Goal: Task Accomplishment & Management: Manage account settings

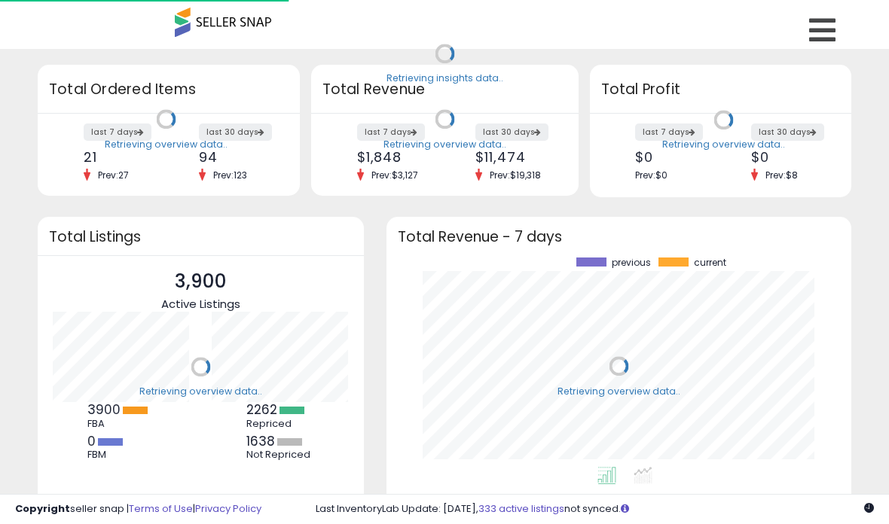
scroll to position [209, 435]
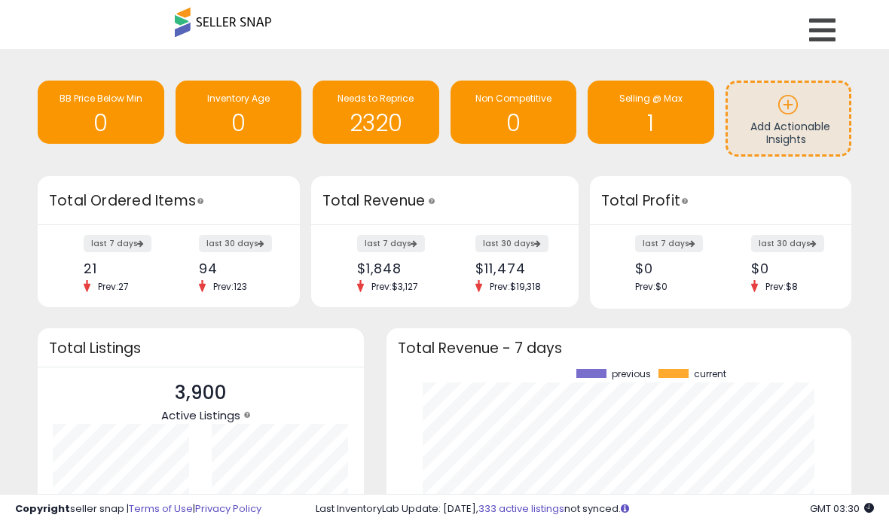
click at [816, 38] on icon at bounding box center [822, 30] width 26 height 30
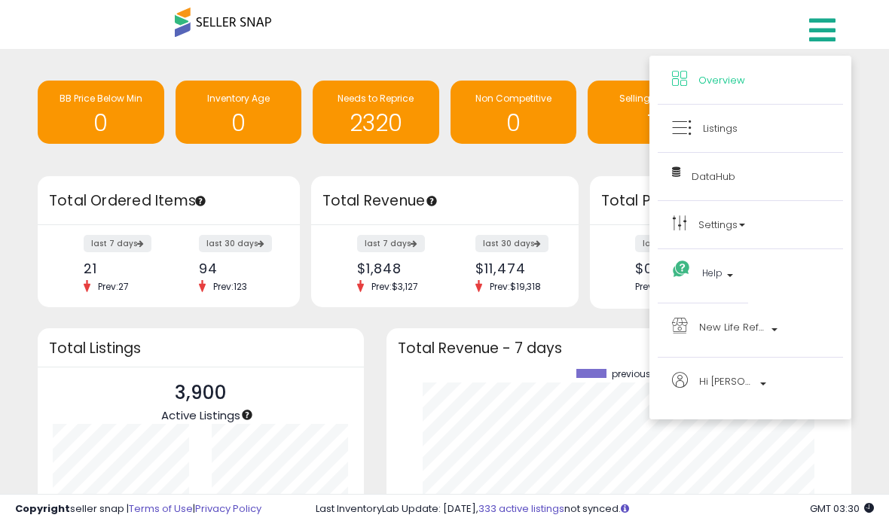
click at [729, 136] on link "Listings" at bounding box center [750, 128] width 157 height 19
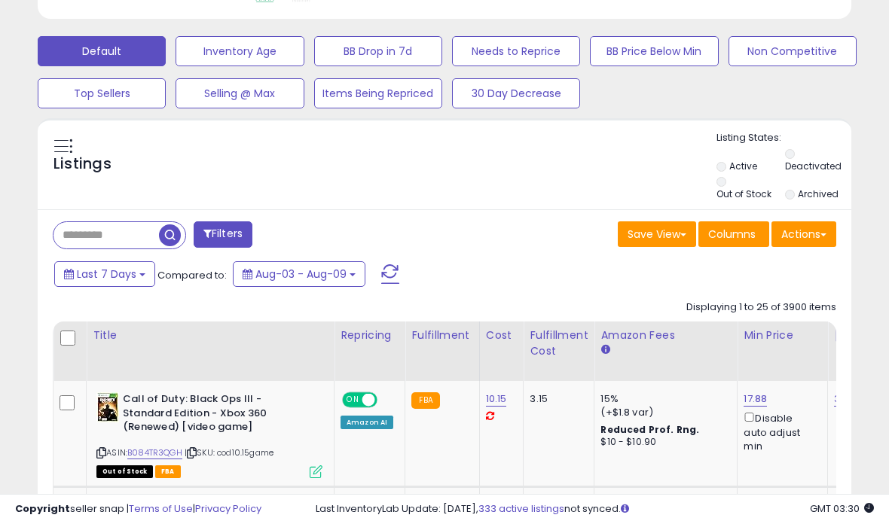
scroll to position [448, 0]
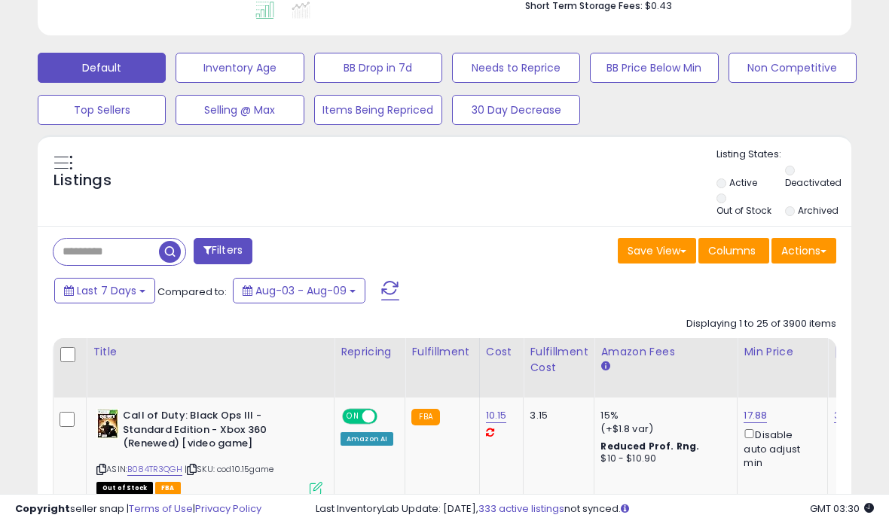
click at [721, 213] on label "Out of Stock" at bounding box center [744, 210] width 55 height 13
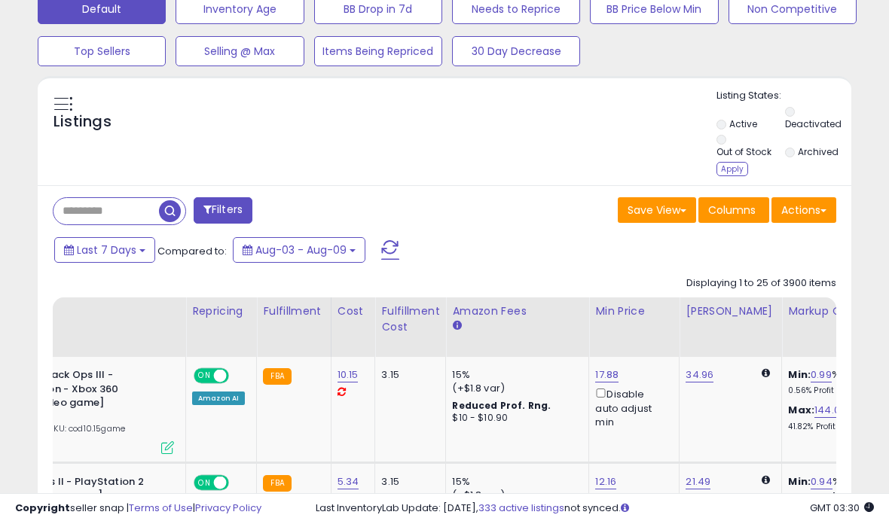
scroll to position [401, 0]
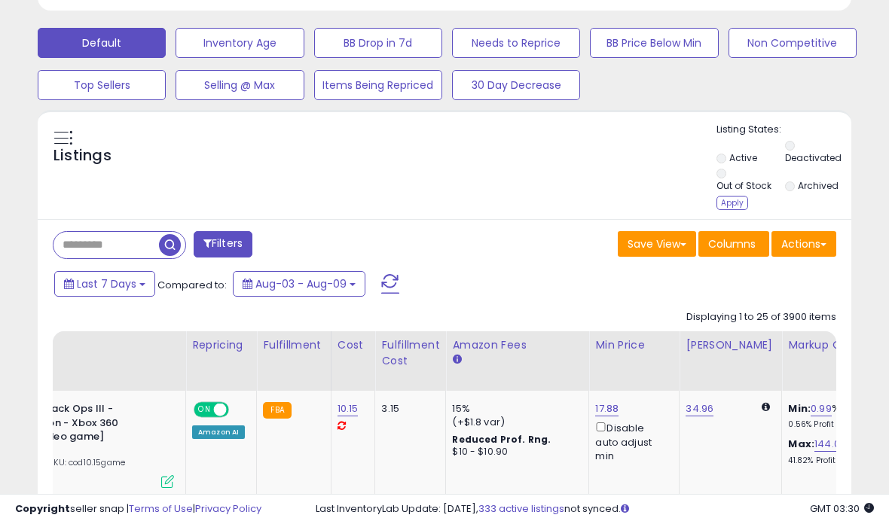
click at [732, 196] on div "Apply" at bounding box center [733, 203] width 32 height 14
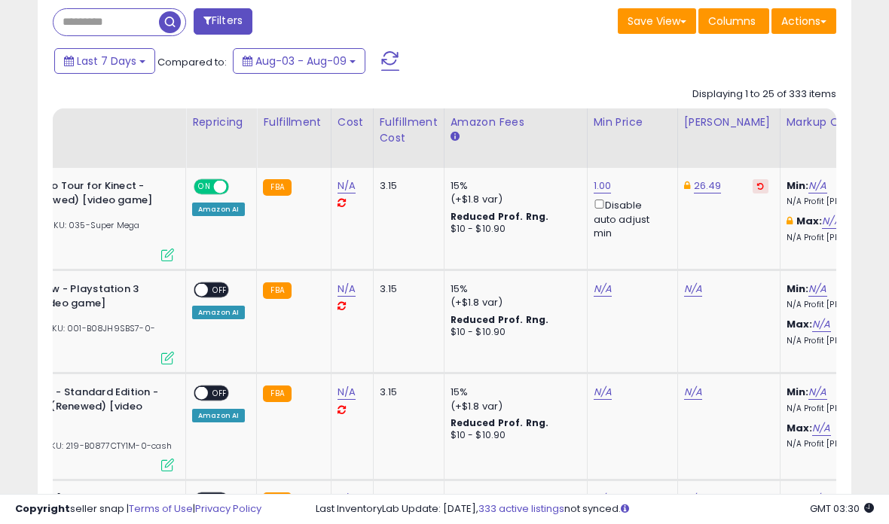
scroll to position [699, 0]
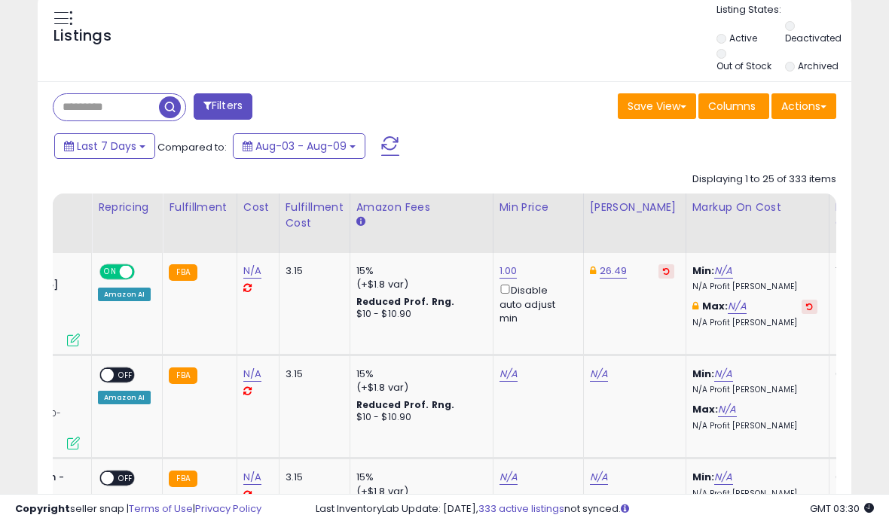
click at [836, 219] on div "Fulfillable Quantity" at bounding box center [862, 216] width 52 height 32
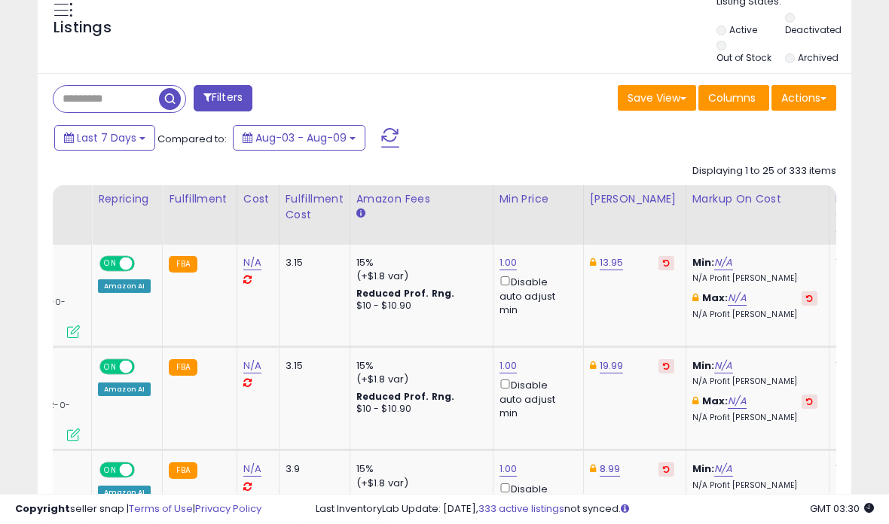
click at [741, 112] on button "Columns" at bounding box center [733, 99] width 71 height 26
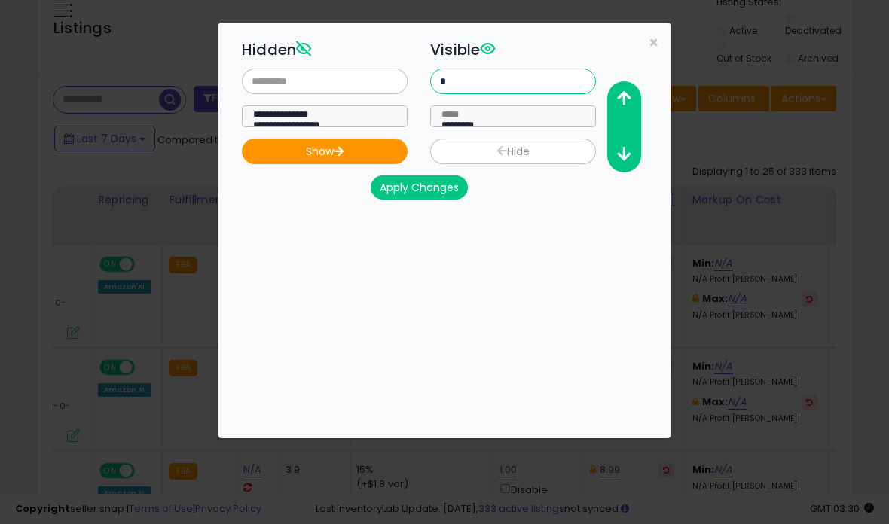
type input "*"
click at [576, 120] on select "**********" at bounding box center [513, 116] width 166 height 22
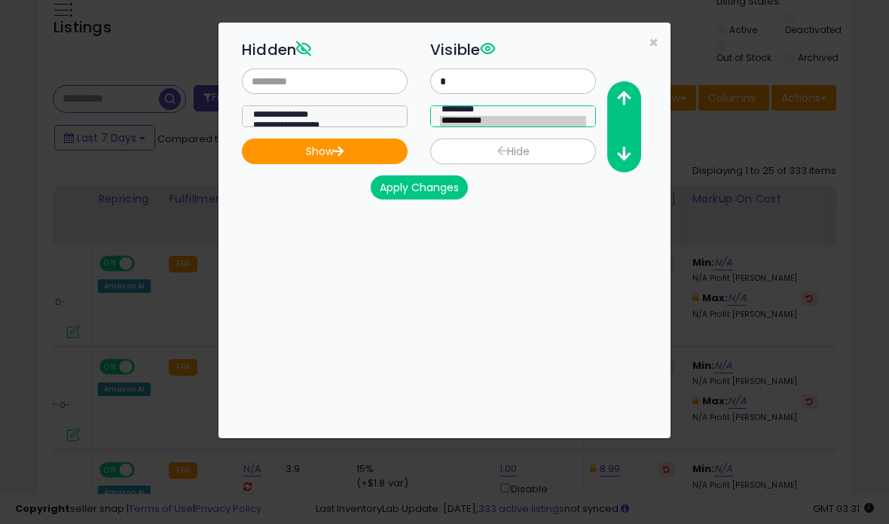
select select "**********"
click at [487, 154] on button "Hide" at bounding box center [513, 152] width 166 height 26
select select
click at [452, 197] on button "Apply Changes" at bounding box center [419, 188] width 97 height 24
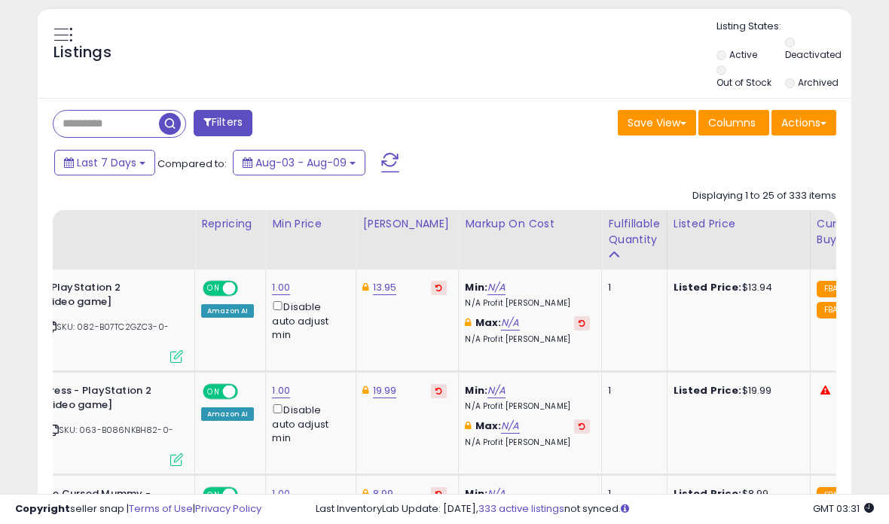
scroll to position [0, 132]
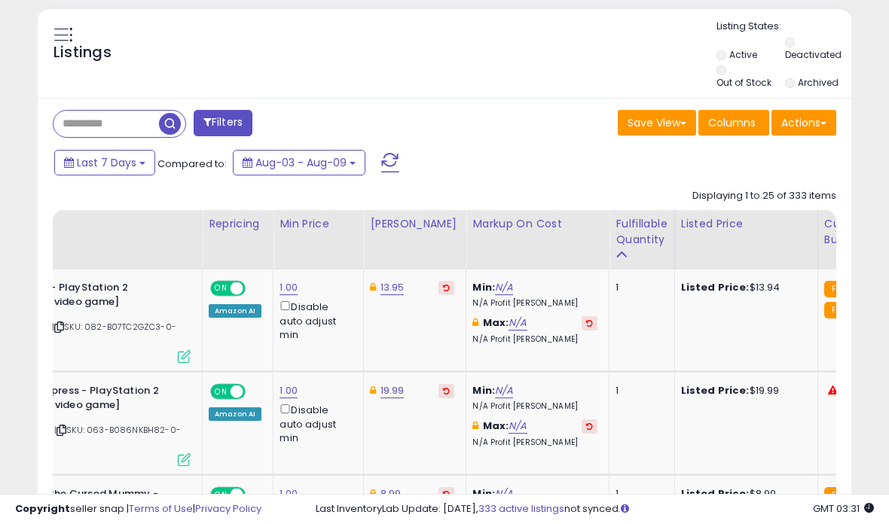
click at [733, 130] on span "Columns" at bounding box center [731, 122] width 47 height 15
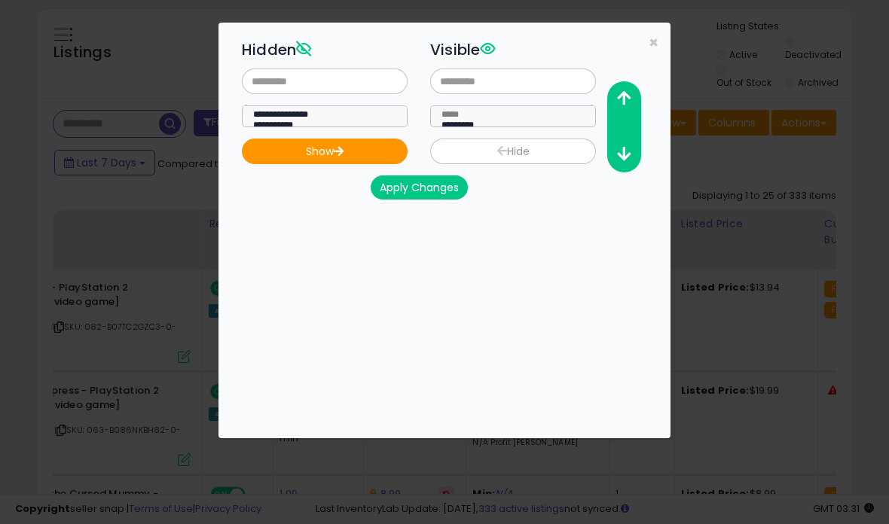
click at [579, 124] on select "**********" at bounding box center [513, 116] width 166 height 22
select select "**********"
click at [511, 159] on button "Hide" at bounding box center [513, 152] width 166 height 26
select select
click at [439, 197] on button "Apply Changes" at bounding box center [419, 188] width 97 height 24
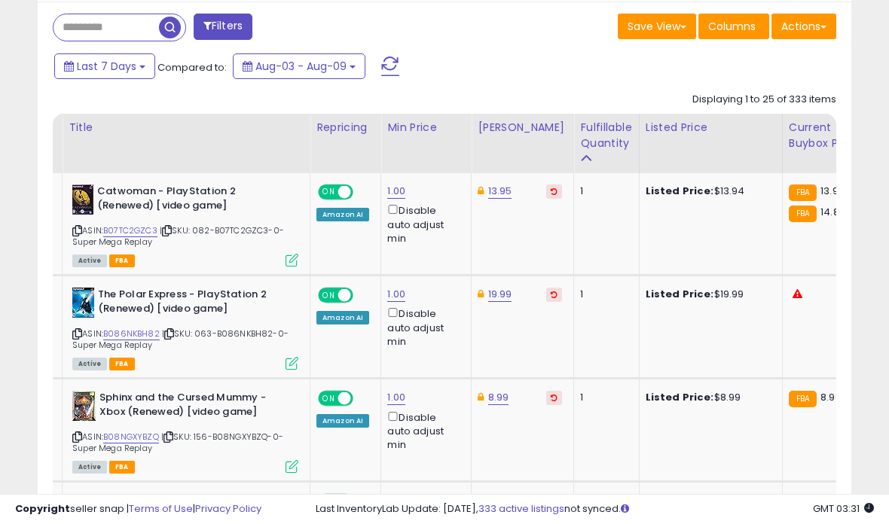
scroll to position [673, 0]
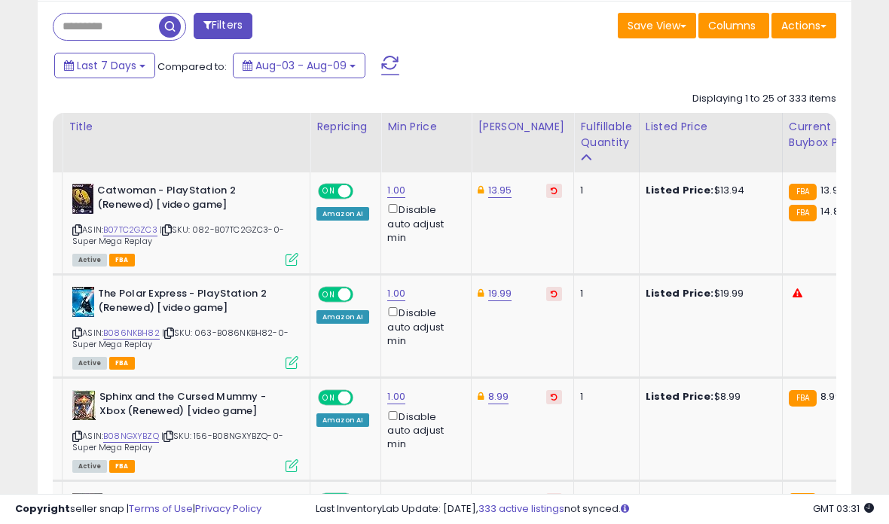
click at [121, 35] on input "text" at bounding box center [105, 27] width 105 height 26
type input "******"
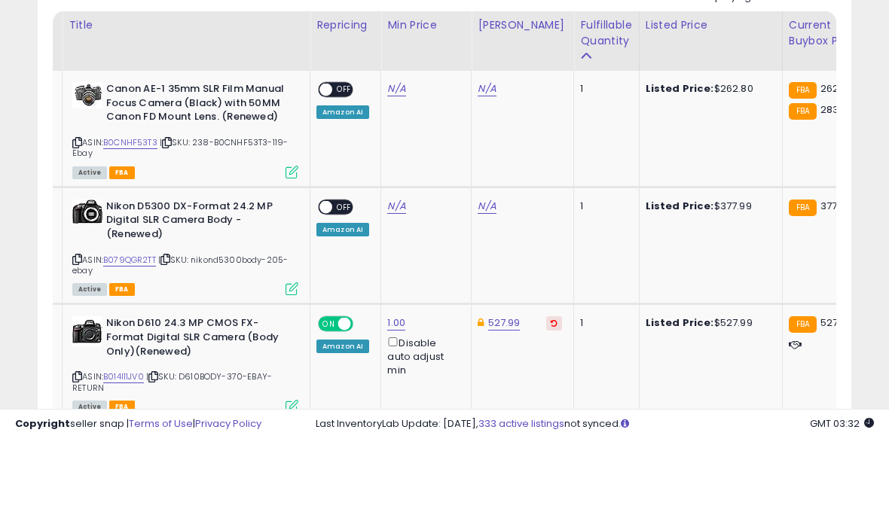
scroll to position [692, 0]
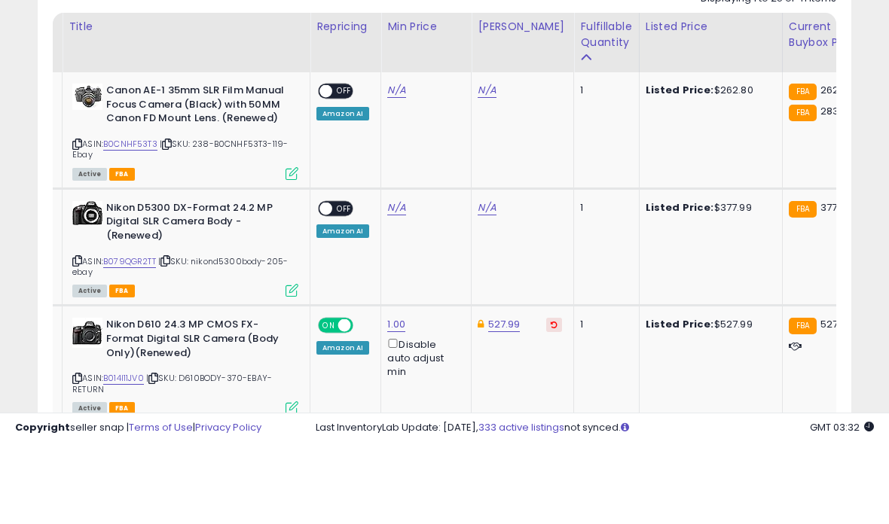
click at [397, 164] on link "N/A" at bounding box center [396, 171] width 18 height 15
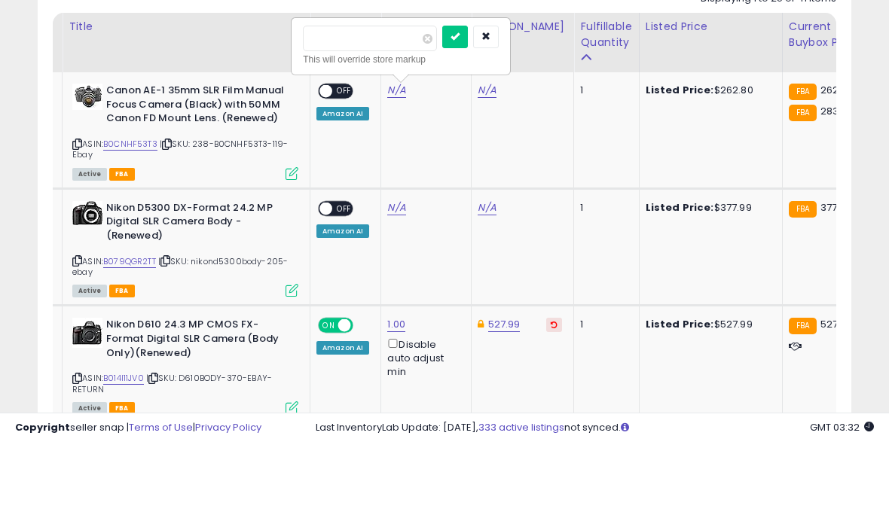
click at [369, 107] on input "number" at bounding box center [370, 120] width 134 height 26
click at [373, 107] on input "number" at bounding box center [370, 120] width 134 height 26
click at [386, 107] on input "number" at bounding box center [370, 120] width 134 height 26
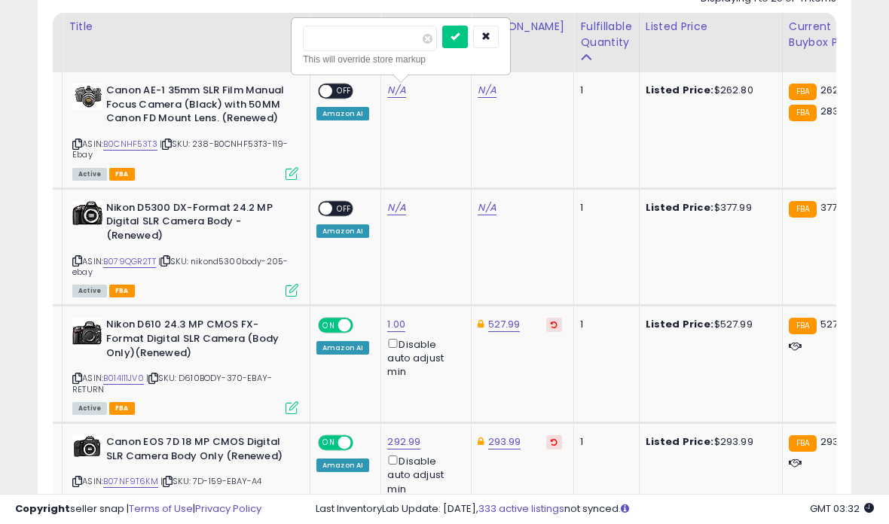
click at [442, 45] on button "submit" at bounding box center [455, 37] width 26 height 23
click at [381, 402] on td "1.00 Disable auto adjust min" at bounding box center [426, 365] width 90 height 118
click at [345, 29] on div "Min price must be above 0" at bounding box center [400, 46] width 217 height 55
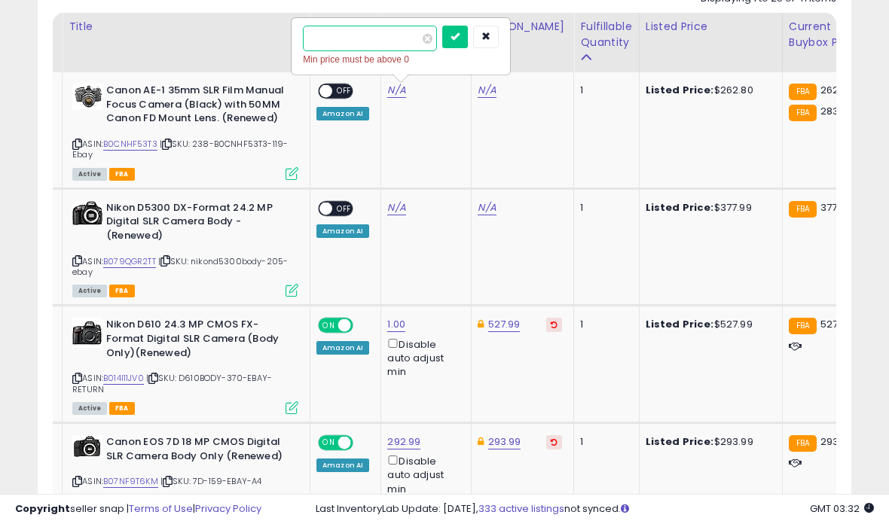
click at [338, 40] on input "number" at bounding box center [370, 39] width 134 height 26
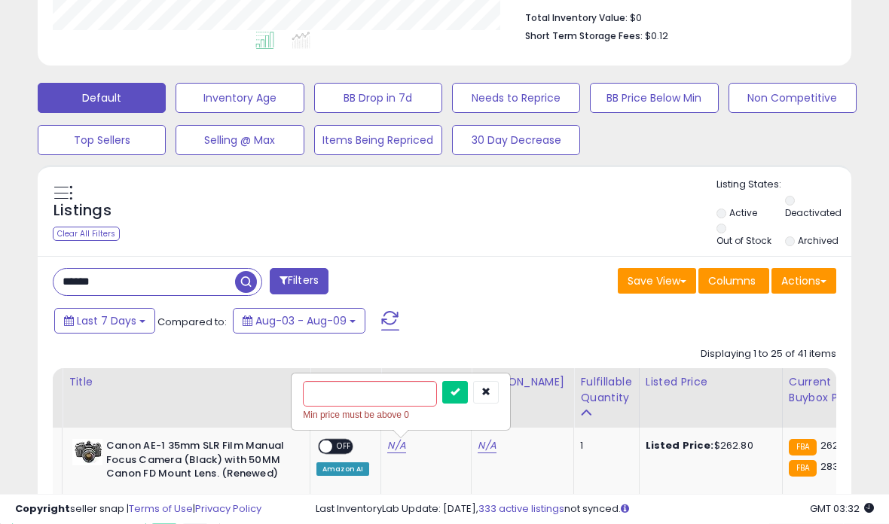
scroll to position [0, 0]
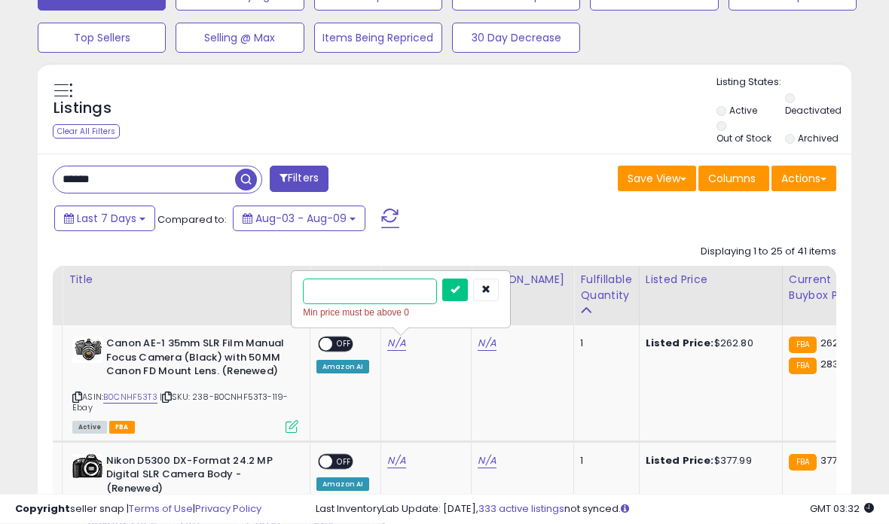
click at [388, 305] on input "number" at bounding box center [370, 293] width 134 height 26
click at [481, 301] on button "button" at bounding box center [486, 290] width 26 height 23
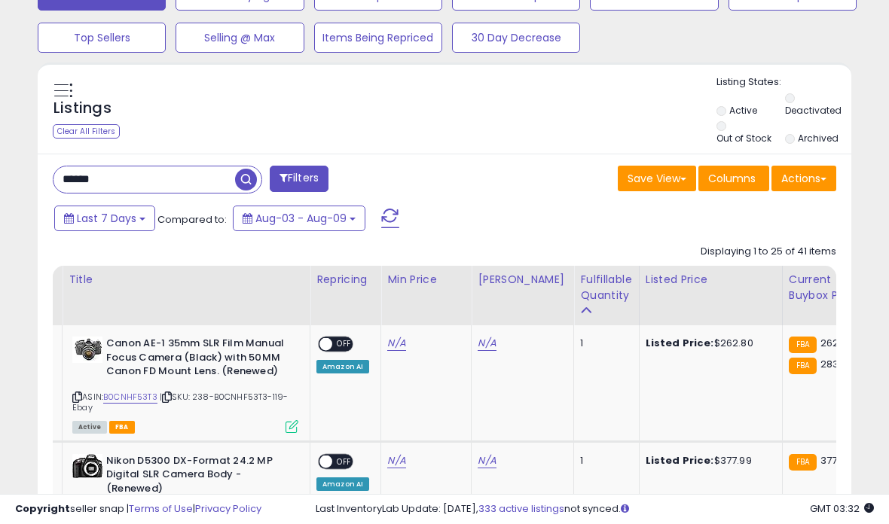
click at [394, 351] on link "N/A" at bounding box center [396, 343] width 18 height 15
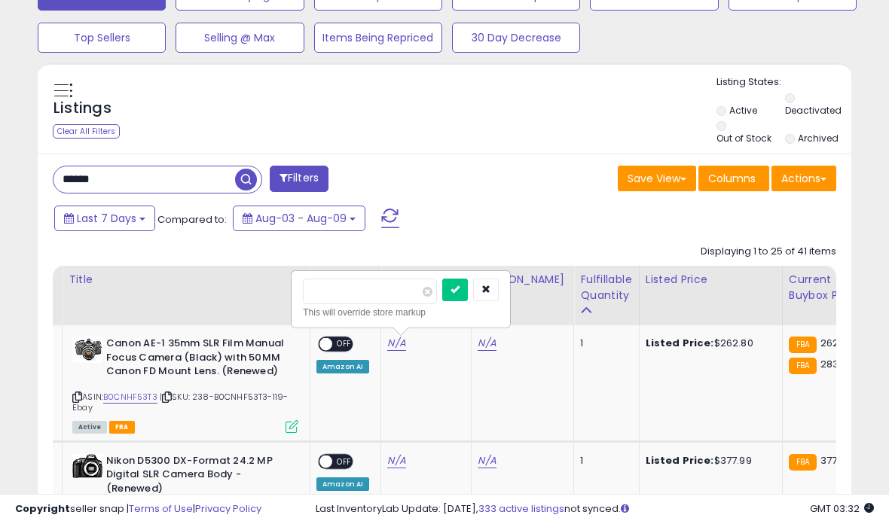
click at [371, 304] on input "number" at bounding box center [370, 292] width 134 height 26
type input "******"
click at [444, 301] on button "submit" at bounding box center [455, 290] width 26 height 23
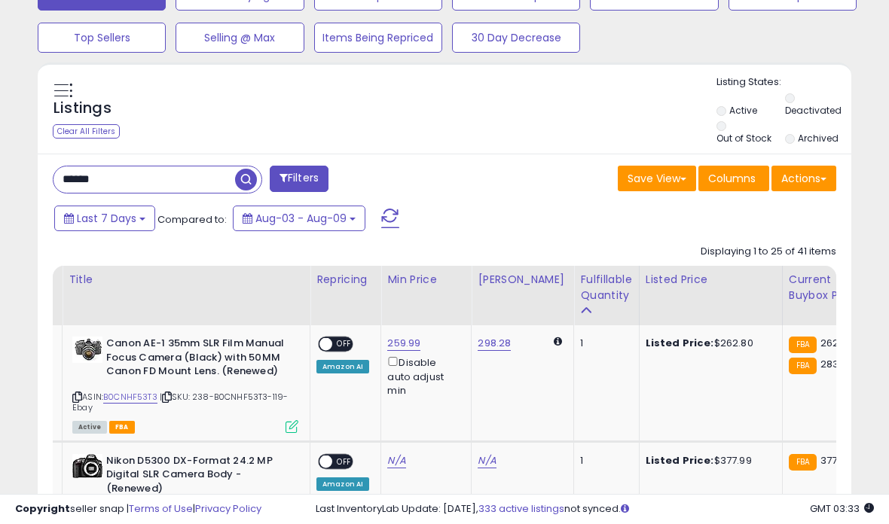
click at [329, 351] on span at bounding box center [325, 344] width 13 height 13
click at [409, 349] on link "259.99" at bounding box center [403, 343] width 33 height 15
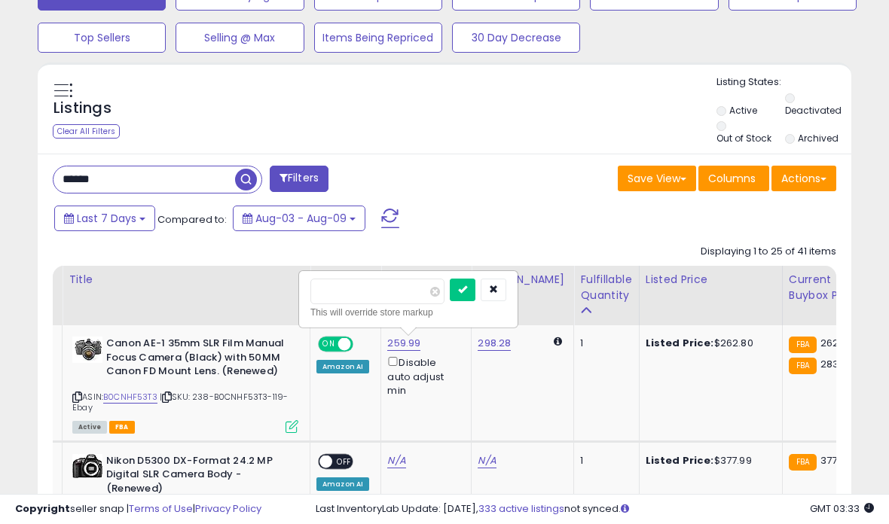
click at [505, 350] on link "298.28" at bounding box center [494, 343] width 33 height 15
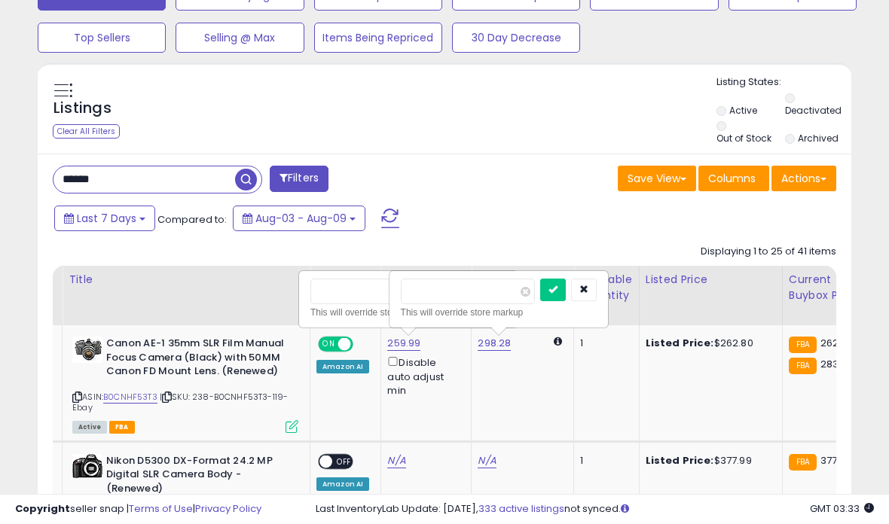
click at [463, 303] on input "******" at bounding box center [468, 292] width 134 height 26
type input "******"
click at [545, 295] on button "submit" at bounding box center [553, 290] width 26 height 23
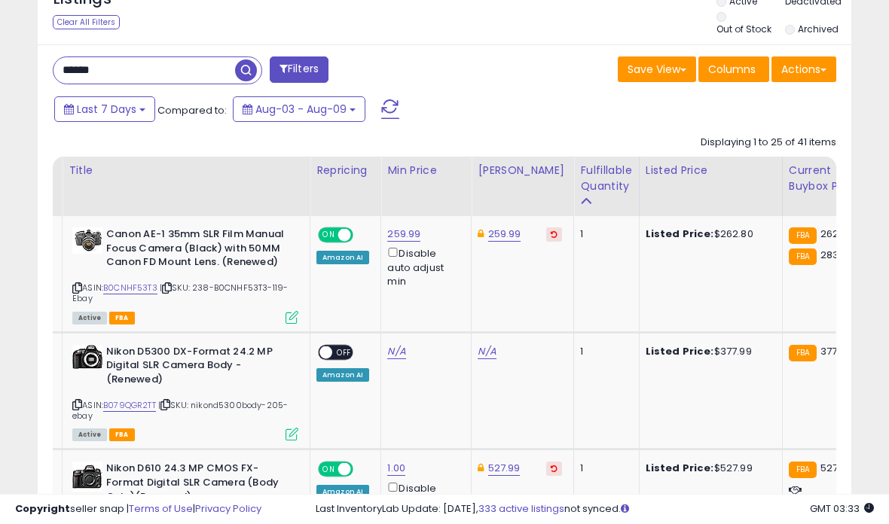
scroll to position [630, 0]
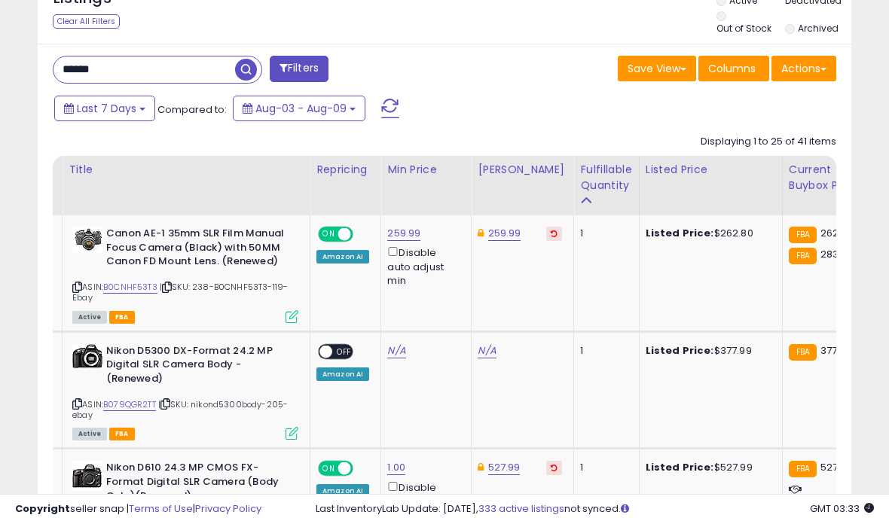
click at [338, 347] on td "ON OFF Amazon AI" at bounding box center [345, 391] width 71 height 118
click at [399, 356] on link "N/A" at bounding box center [396, 351] width 18 height 15
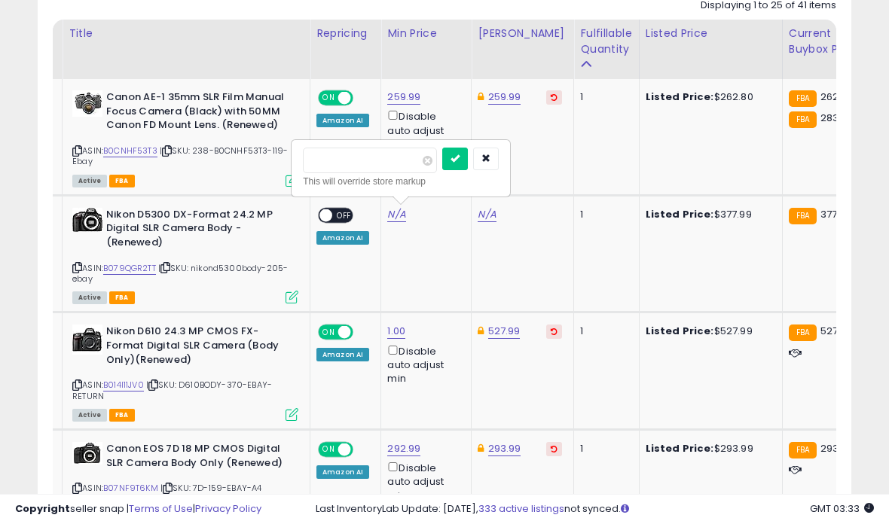
scroll to position [766, 0]
click at [506, 105] on link "293.99" at bounding box center [504, 97] width 33 height 15
click at [476, 404] on input "******" at bounding box center [478, 391] width 134 height 26
type input "*"
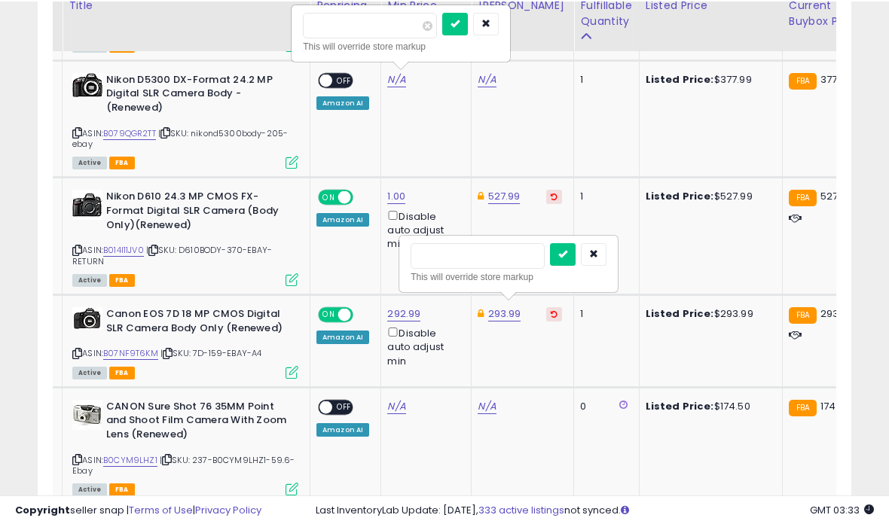
scroll to position [901, 0]
type input "******"
click at [555, 264] on button "submit" at bounding box center [563, 254] width 26 height 23
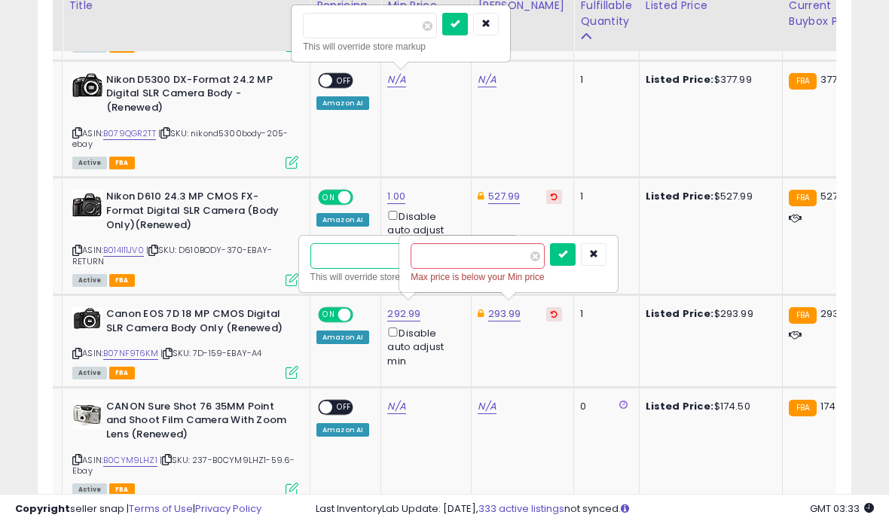
type input "*"
click at [558, 258] on icon "submit" at bounding box center [562, 253] width 9 height 9
click at [353, 285] on div "This will override store markup" at bounding box center [408, 277] width 196 height 15
click at [374, 269] on input "*" at bounding box center [377, 256] width 134 height 26
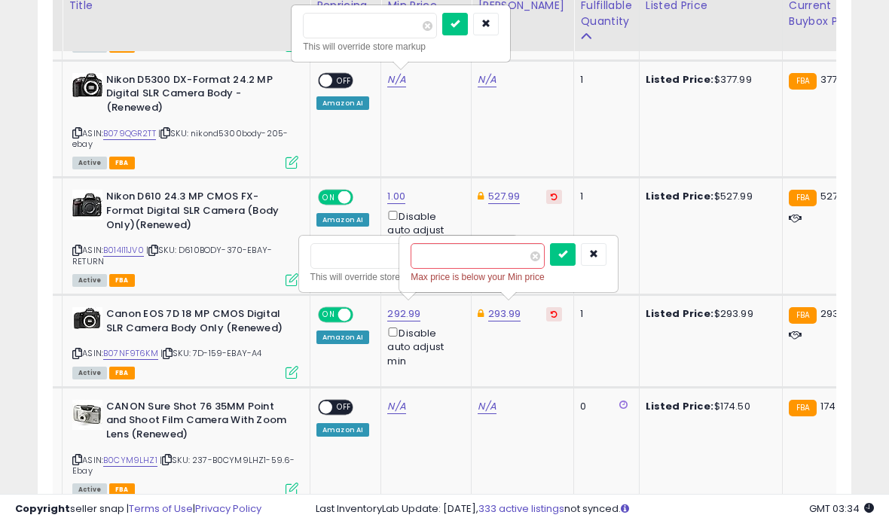
click at [581, 266] on button "button" at bounding box center [594, 254] width 26 height 23
click at [458, 258] on icon "submit" at bounding box center [462, 253] width 9 height 9
click at [485, 262] on input "******" at bounding box center [478, 256] width 134 height 26
type input "******"
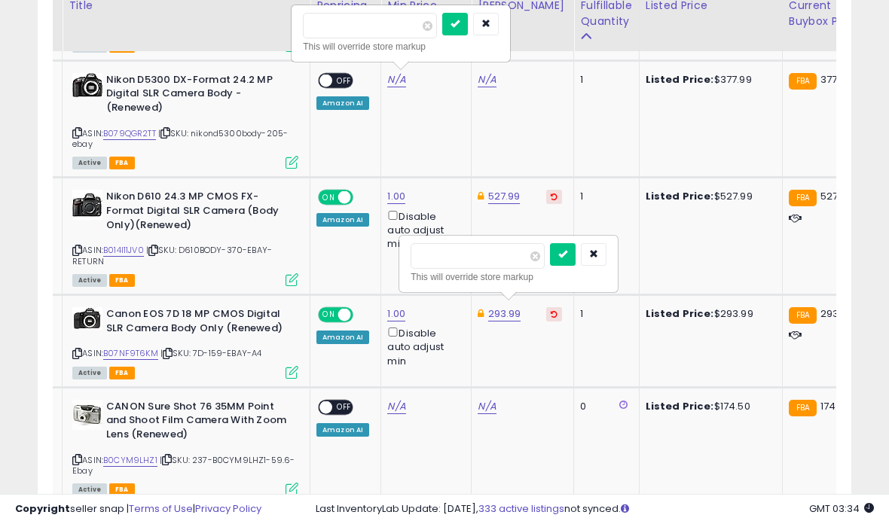
click at [558, 258] on icon "submit" at bounding box center [562, 253] width 9 height 9
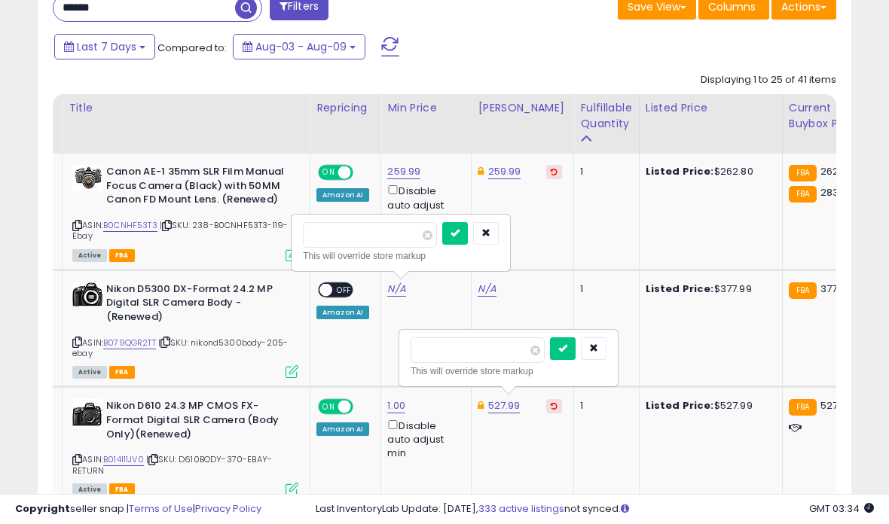
scroll to position [691, 0]
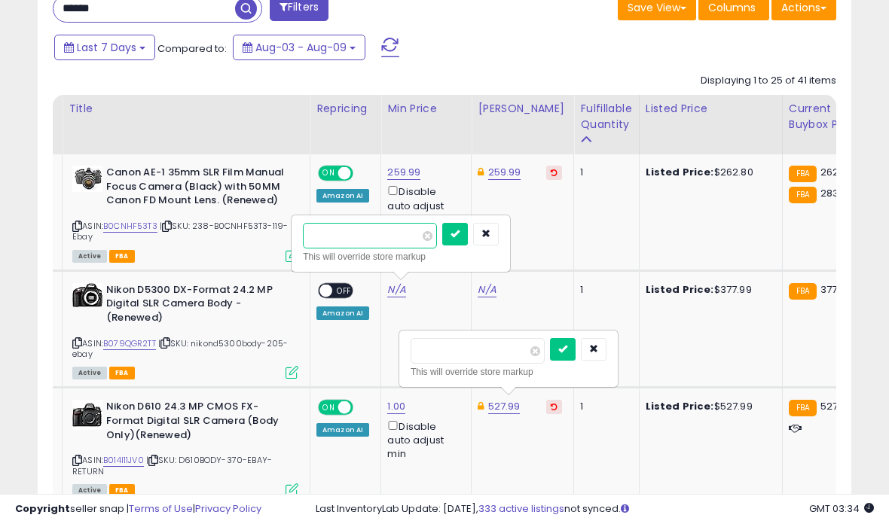
click at [377, 244] on input "number" at bounding box center [370, 236] width 134 height 26
type input "*"
click at [442, 242] on button "submit" at bounding box center [455, 234] width 26 height 23
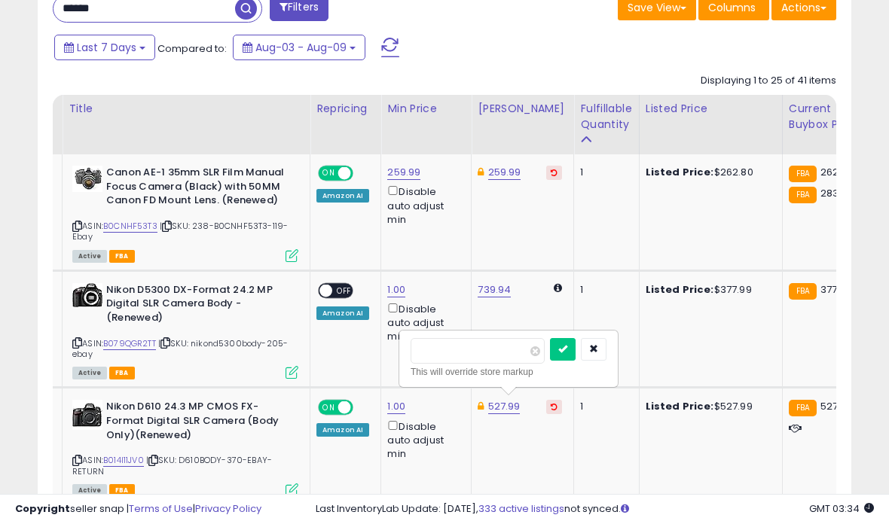
click at [335, 297] on span "OFF" at bounding box center [344, 290] width 24 height 13
click at [503, 282] on td "739.94" at bounding box center [523, 329] width 102 height 118
click at [497, 298] on link "739.94" at bounding box center [494, 290] width 33 height 15
click at [583, 361] on button "button" at bounding box center [594, 349] width 26 height 23
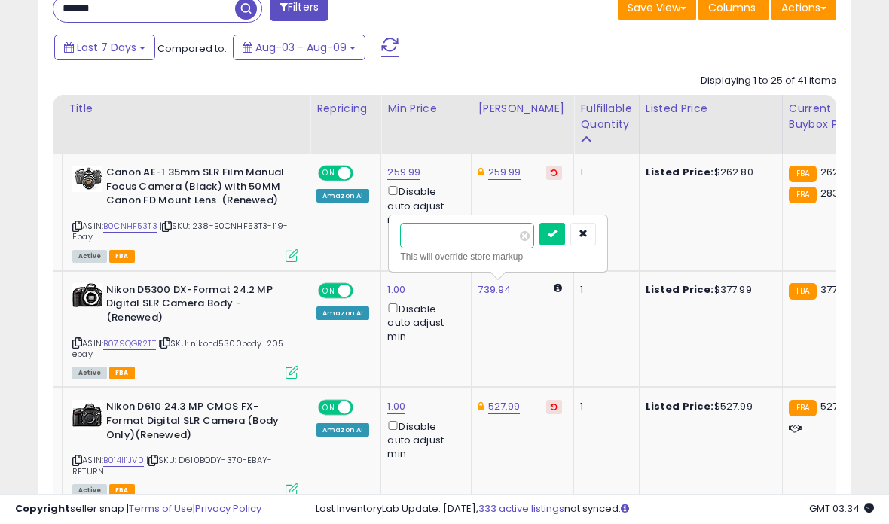
click at [501, 248] on input "******" at bounding box center [467, 236] width 134 height 26
click at [520, 240] on span at bounding box center [525, 236] width 10 height 10
type input "******"
click at [548, 238] on icon "submit" at bounding box center [552, 233] width 9 height 9
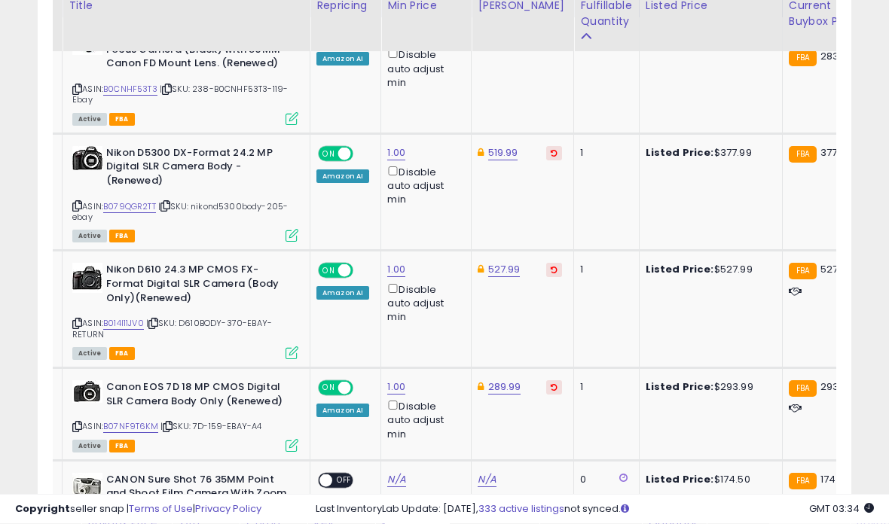
scroll to position [828, 0]
click at [501, 43] on link "527.99" at bounding box center [504, 35] width 33 height 15
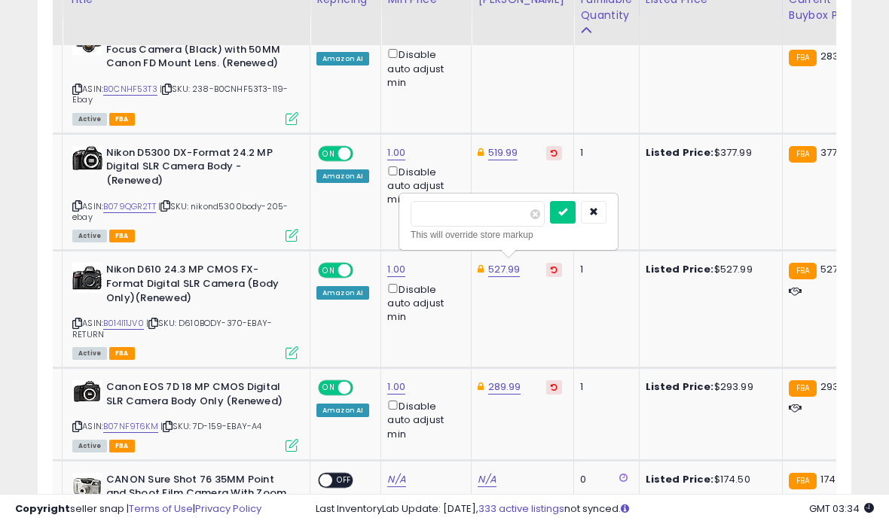
scroll to position [822, 0]
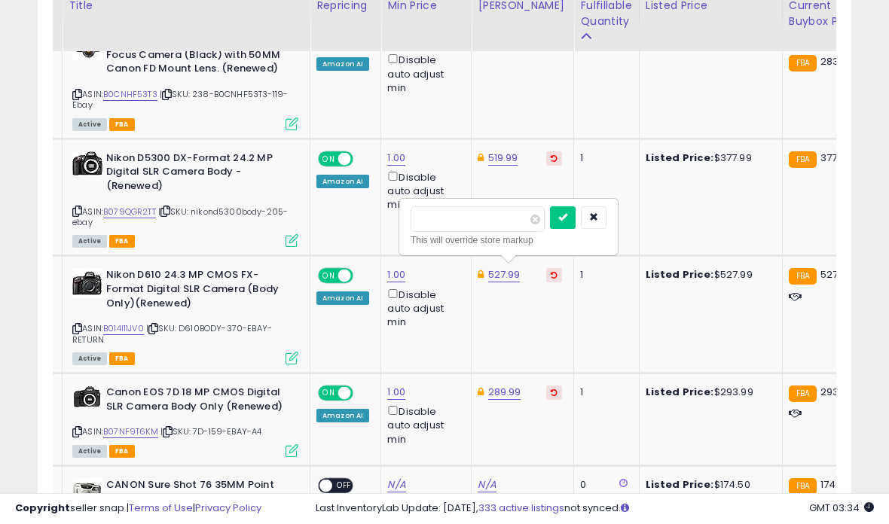
click at [487, 229] on input "******" at bounding box center [478, 220] width 134 height 26
type input "*"
type input "******"
click at [554, 228] on button "submit" at bounding box center [563, 217] width 26 height 23
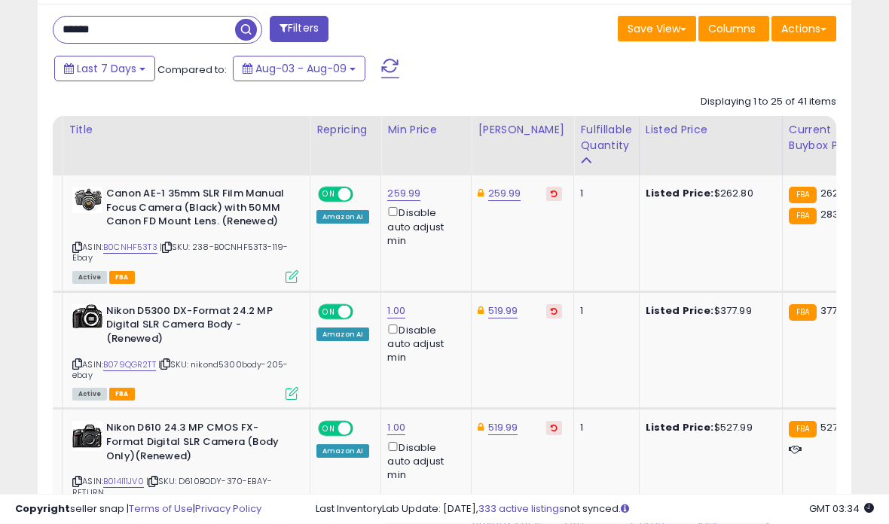
scroll to position [665, 0]
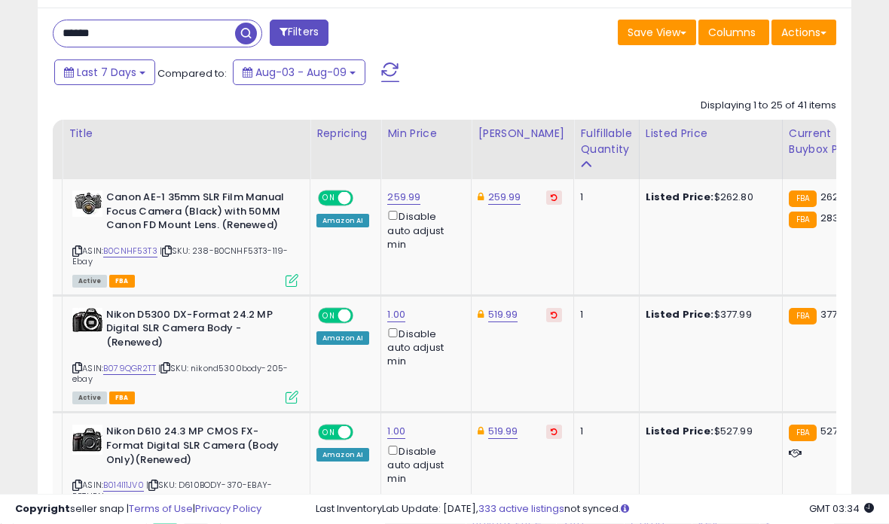
click at [498, 206] on link "519.99" at bounding box center [504, 198] width 33 height 15
click at [508, 270] on input "******" at bounding box center [477, 261] width 134 height 26
type input "*"
type input "******"
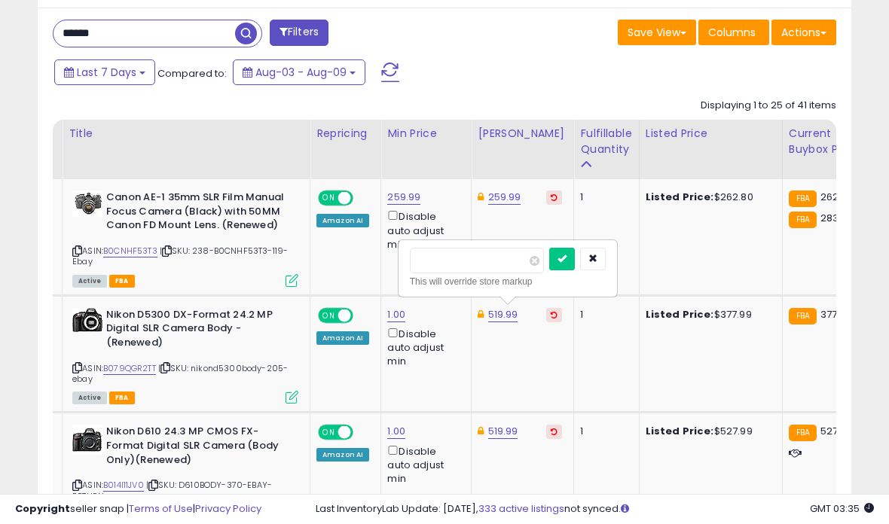
click at [549, 270] on button "submit" at bounding box center [562, 259] width 26 height 23
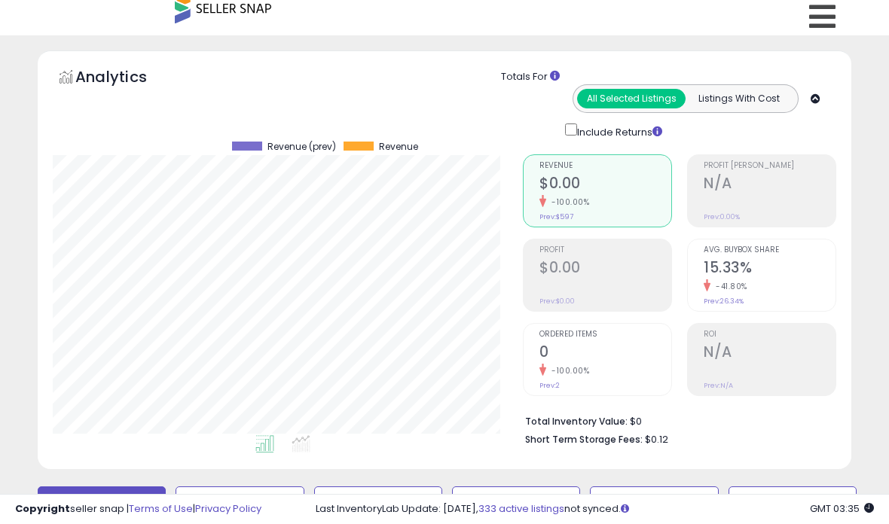
scroll to position [0, 0]
